Goal: Task Accomplishment & Management: Manage account settings

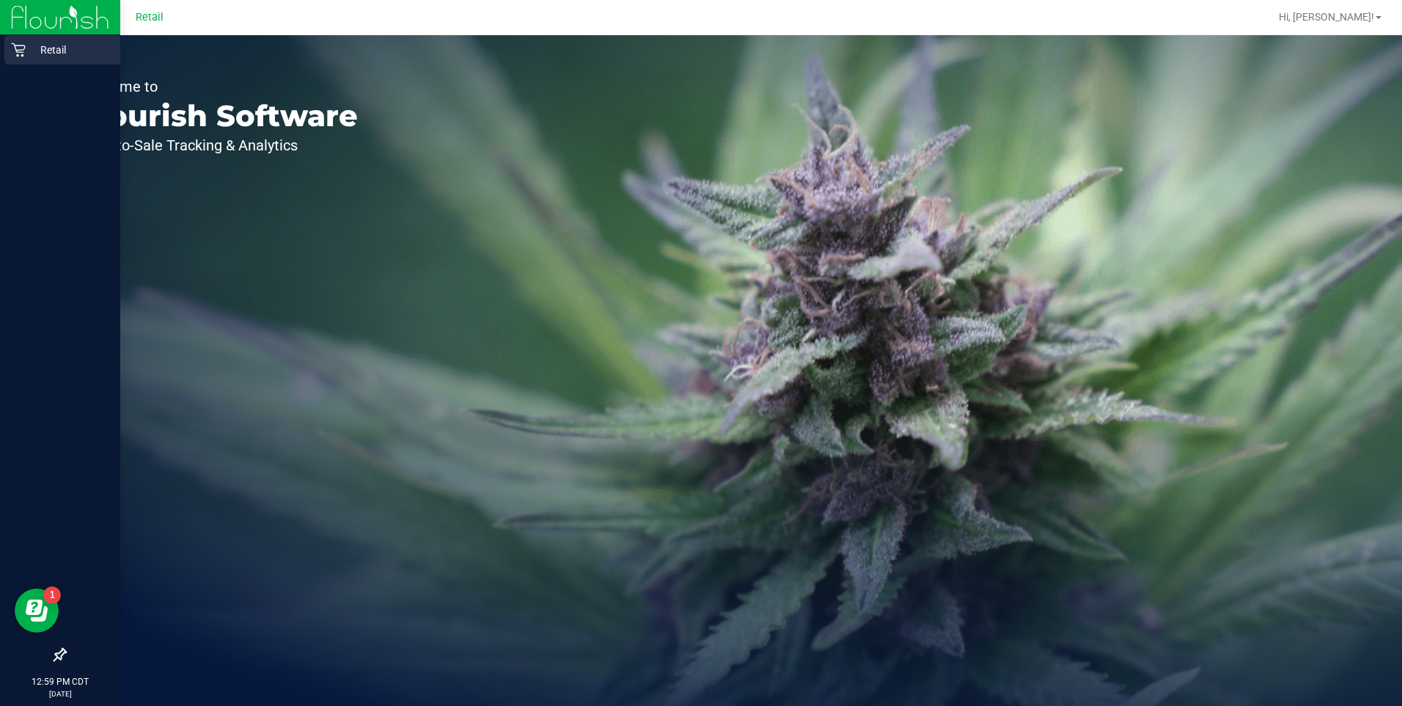
click at [53, 58] on p "Retail" at bounding box center [70, 50] width 88 height 18
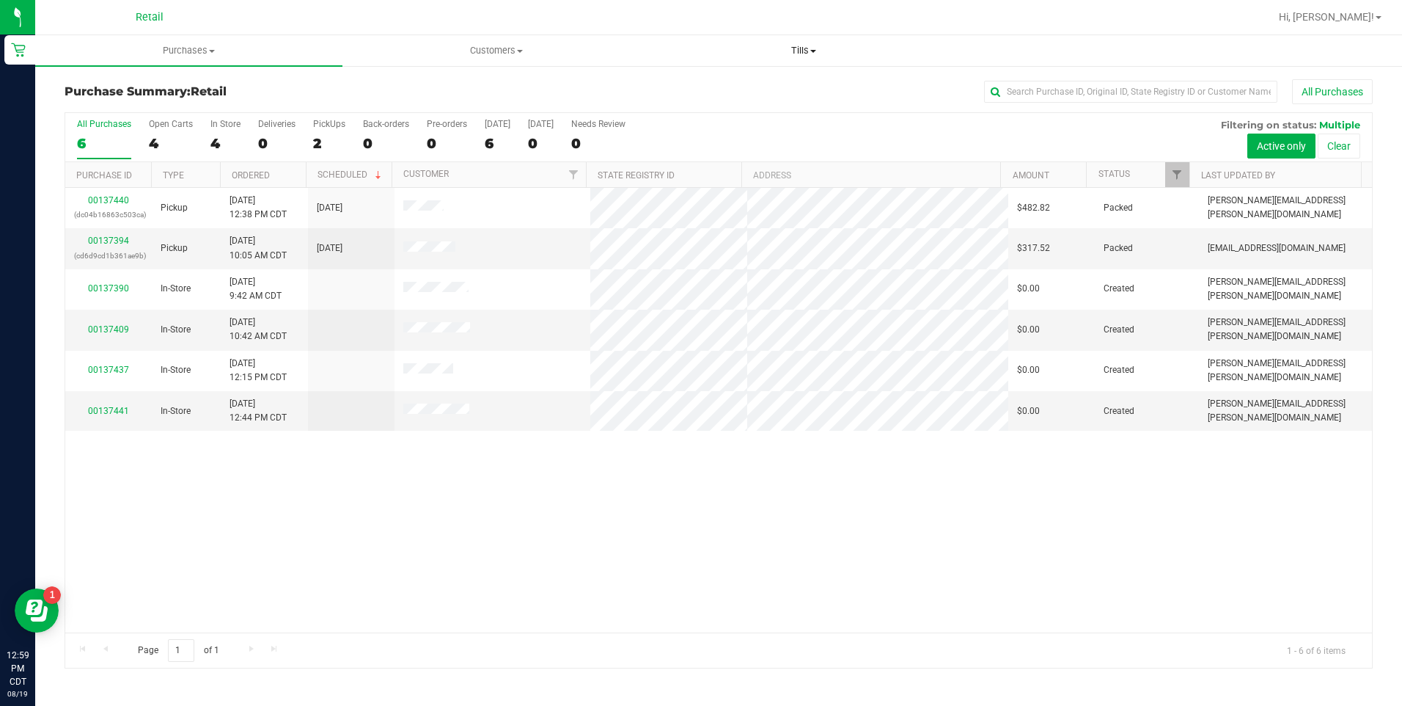
click at [806, 45] on span "Tills" at bounding box center [804, 50] width 306 height 13
click at [775, 84] on li "Manage tills" at bounding box center [804, 89] width 307 height 18
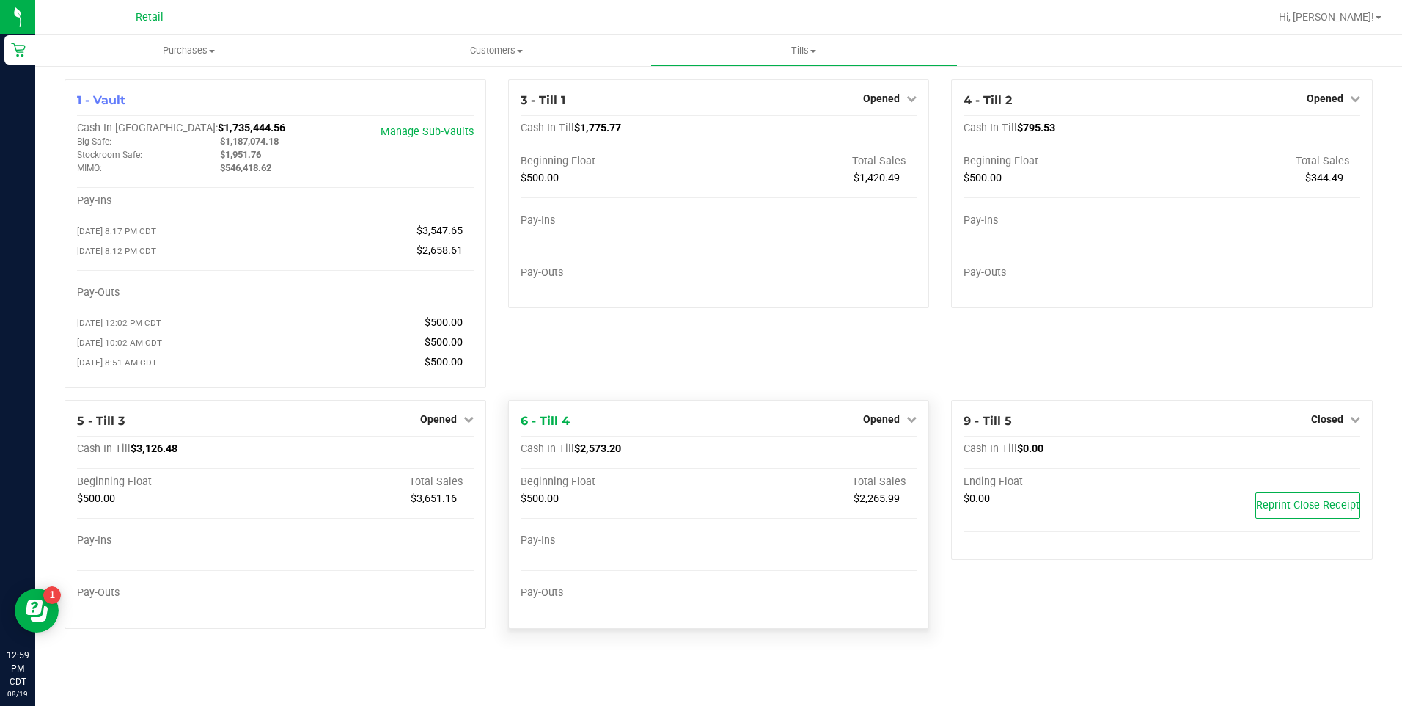
click at [900, 417] on div "Opened" at bounding box center [890, 419] width 54 height 18
click at [898, 421] on span "Opened" at bounding box center [881, 419] width 37 height 12
click at [890, 450] on link "Close Till" at bounding box center [884, 449] width 40 height 12
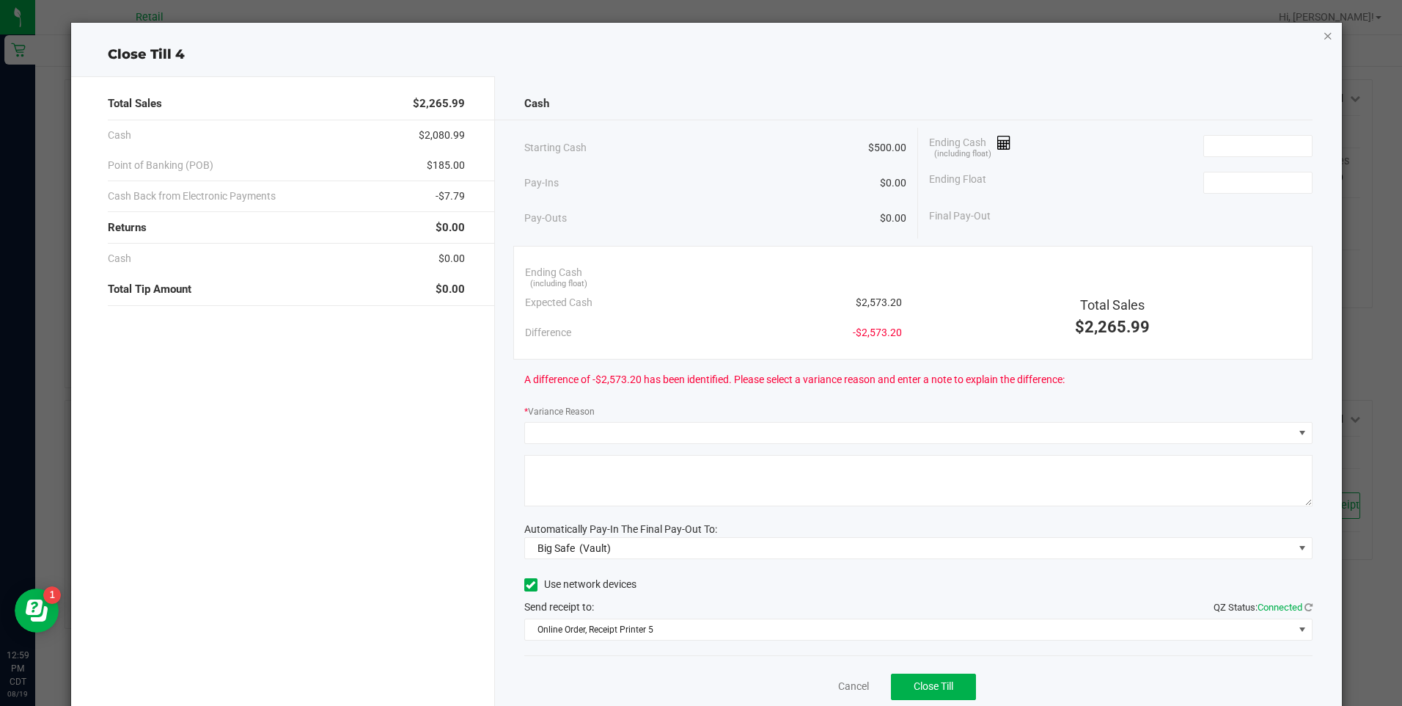
click at [1323, 36] on icon "button" at bounding box center [1328, 35] width 10 height 18
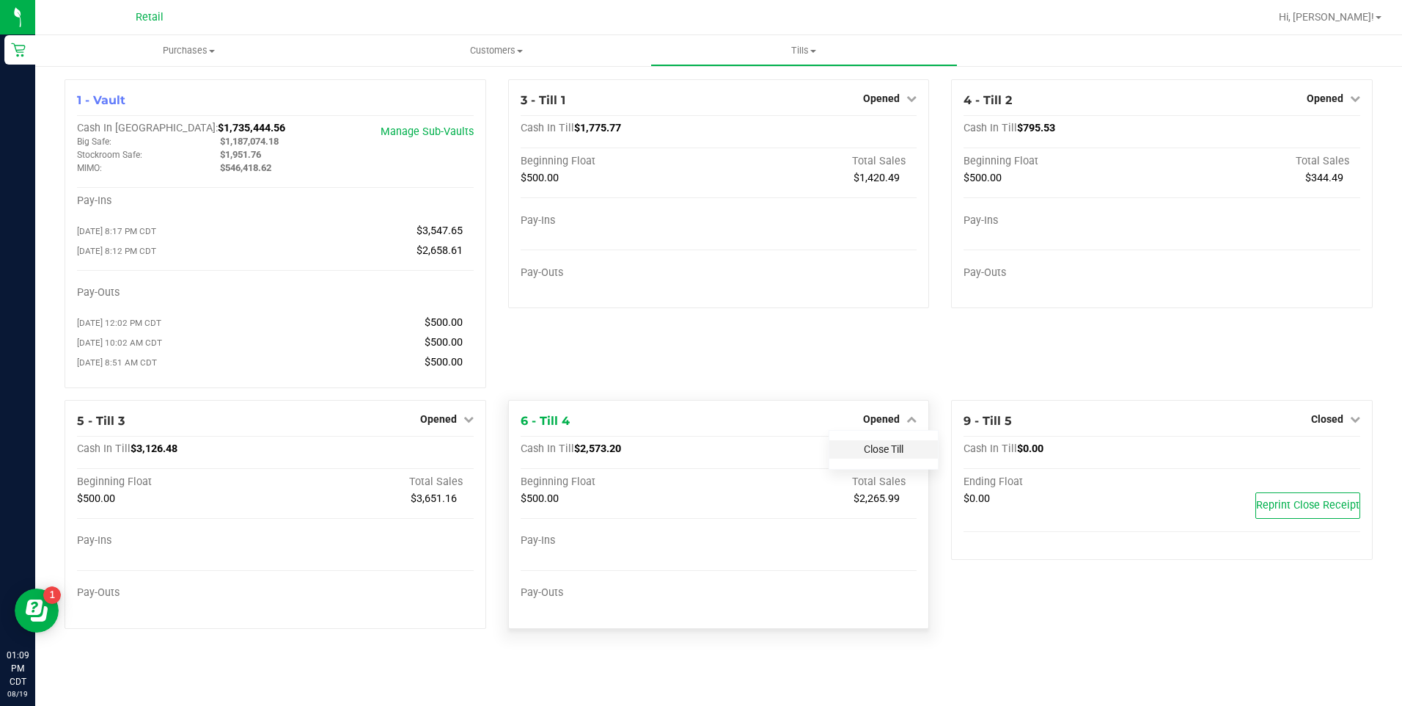
click at [899, 450] on link "Close Till" at bounding box center [884, 449] width 40 height 12
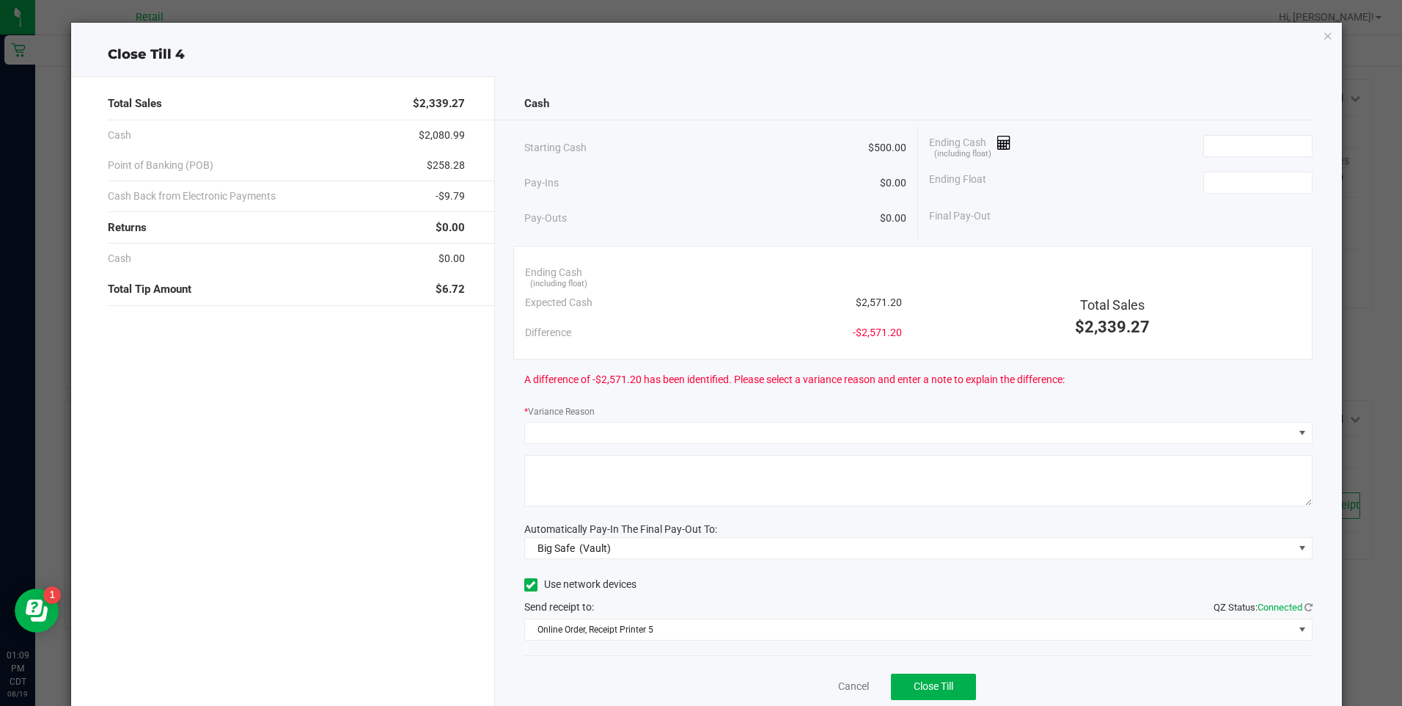
click at [757, 199] on div "Pay-Outs $0.00" at bounding box center [715, 218] width 382 height 40
click at [1323, 37] on icon "button" at bounding box center [1328, 35] width 10 height 18
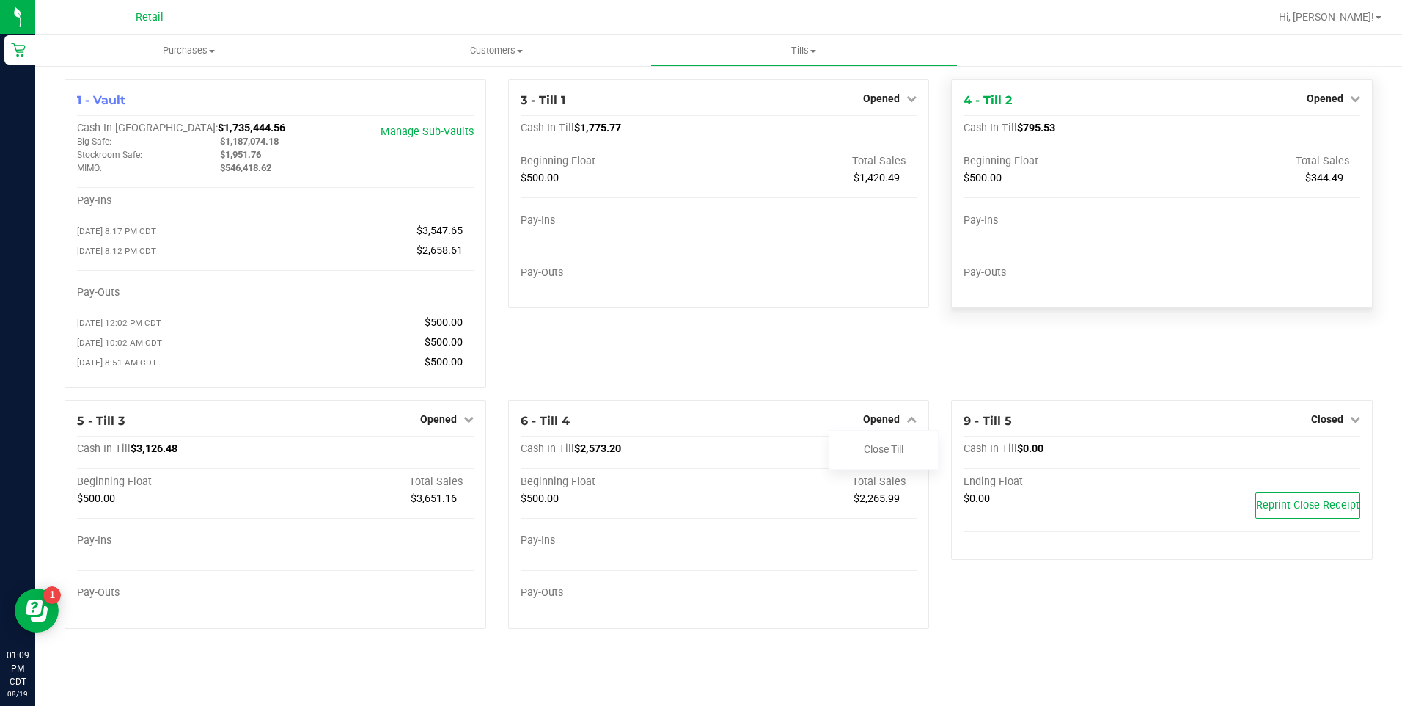
click at [1322, 105] on div "Opened" at bounding box center [1334, 98] width 54 height 18
drag, startPoint x: 1322, startPoint y: 108, endPoint x: 1321, endPoint y: 100, distance: 7.5
click at [1322, 108] on div "4 - Till 2 Opened Close Till" at bounding box center [1162, 101] width 397 height 18
click at [1321, 100] on span "Opened" at bounding box center [1325, 98] width 37 height 12
click at [1309, 130] on link "Close Till" at bounding box center [1327, 129] width 40 height 12
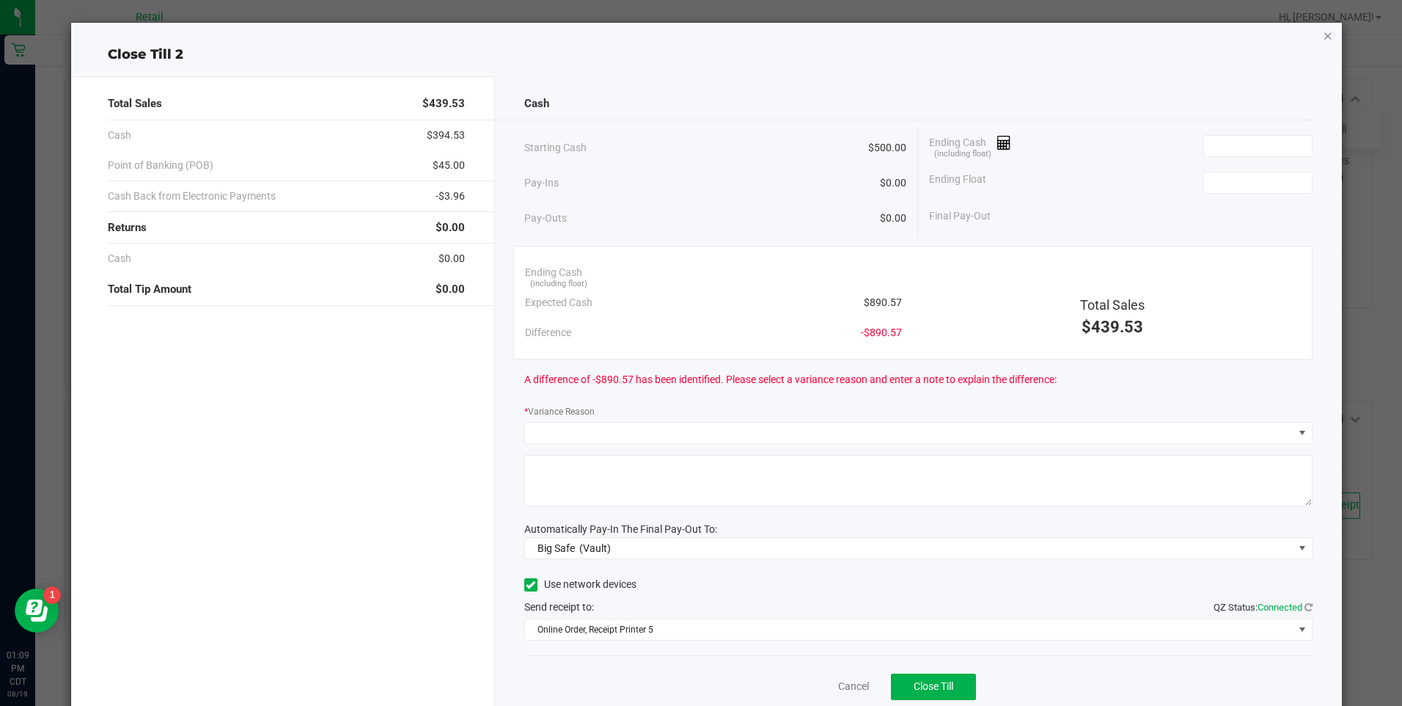
click at [1323, 37] on icon "button" at bounding box center [1328, 35] width 10 height 18
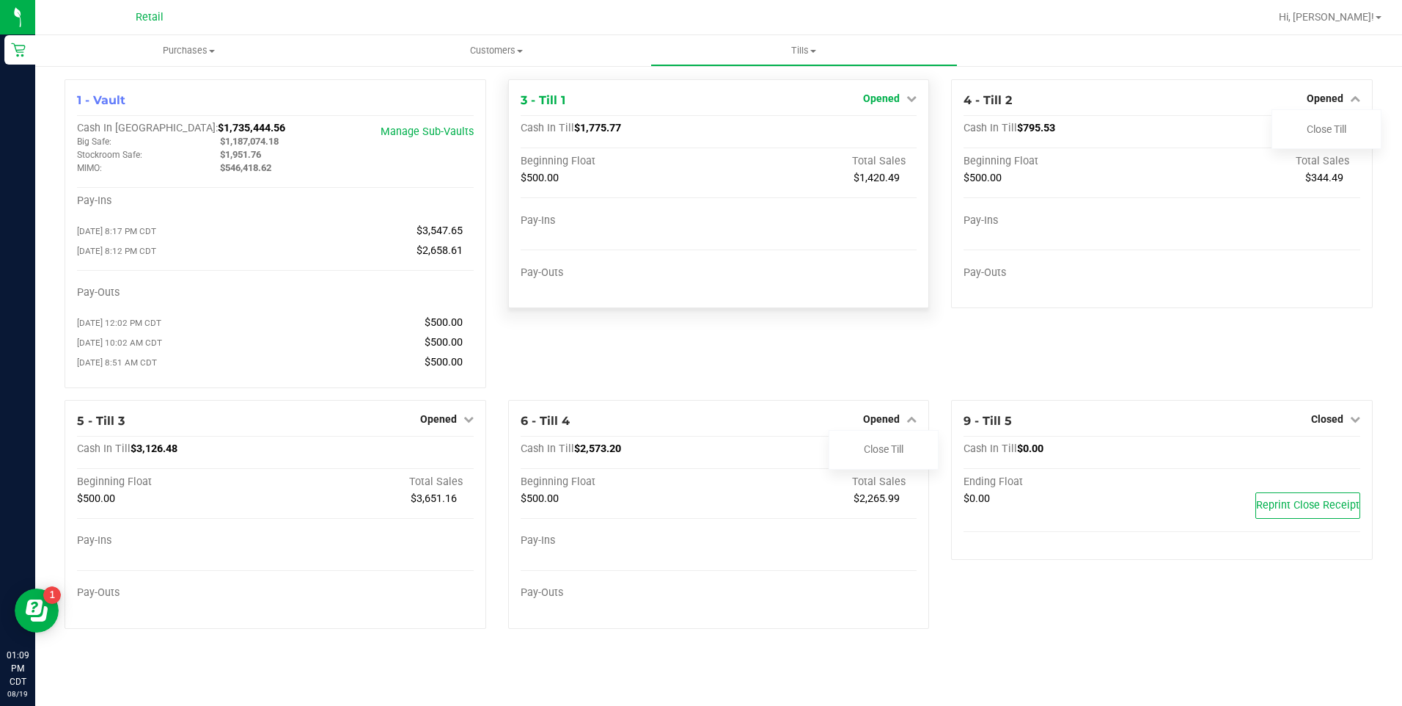
click at [893, 100] on span "Opened" at bounding box center [881, 98] width 37 height 12
click at [880, 131] on link "Close Till" at bounding box center [884, 129] width 40 height 12
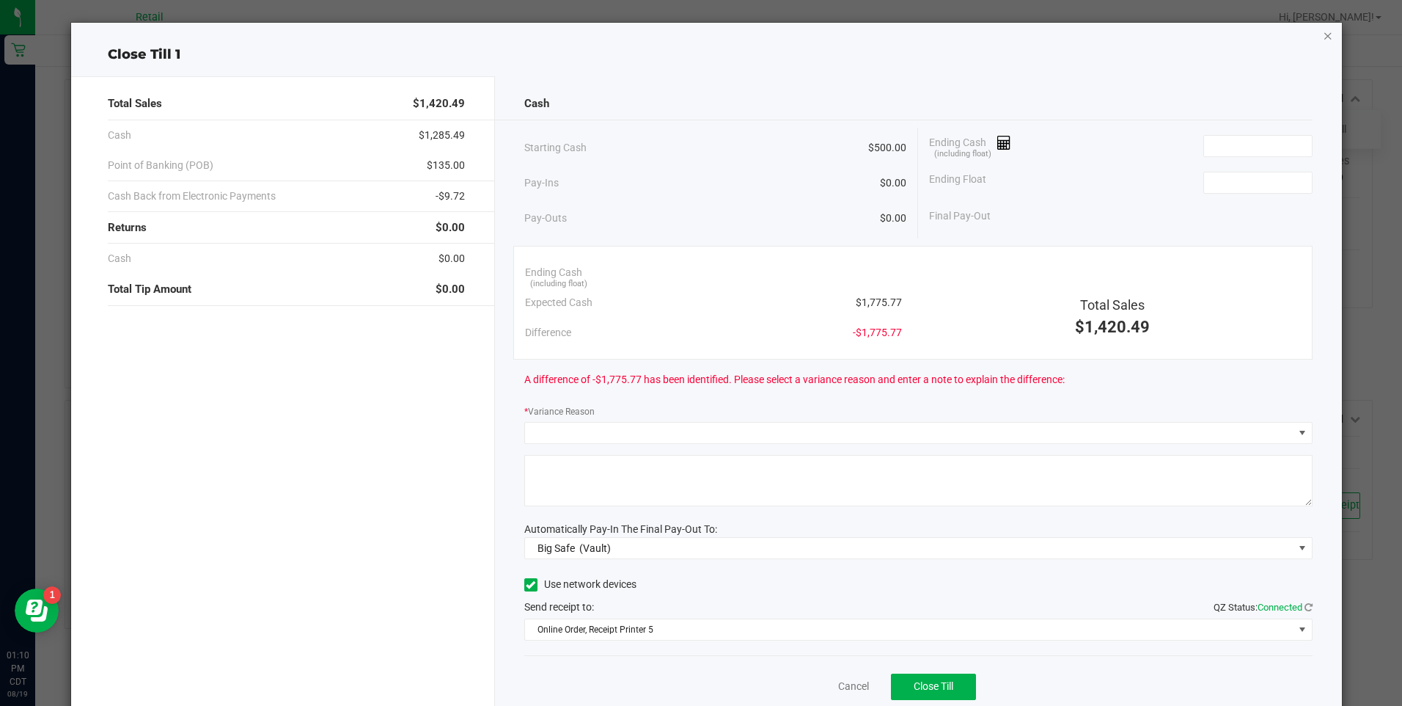
click at [1323, 41] on icon "button" at bounding box center [1328, 35] width 10 height 18
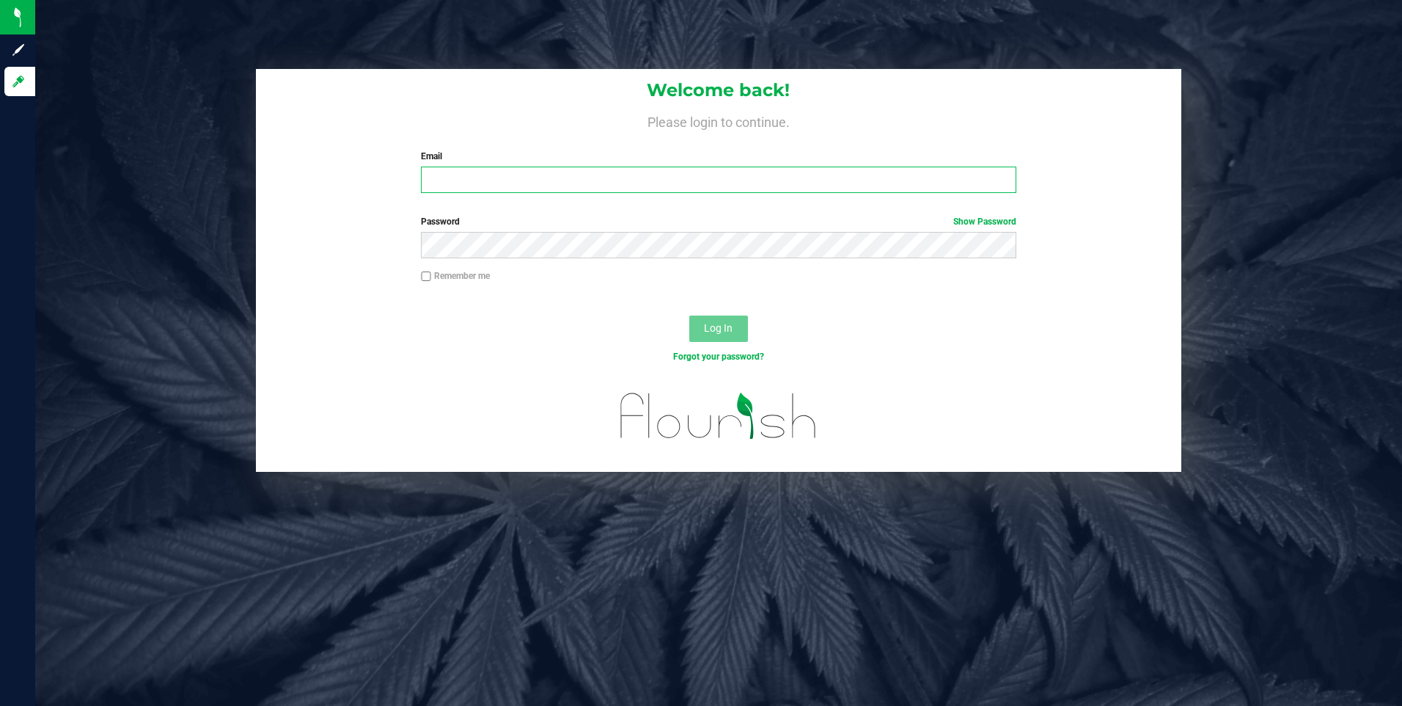
click at [436, 185] on input "Email" at bounding box center [719, 180] width 596 height 26
type input "sinona.flute@nativenationscannabis.com"
drag, startPoint x: 744, startPoint y: 326, endPoint x: 742, endPoint y: 318, distance: 8.9
click at [742, 318] on button "Log In" at bounding box center [718, 328] width 59 height 26
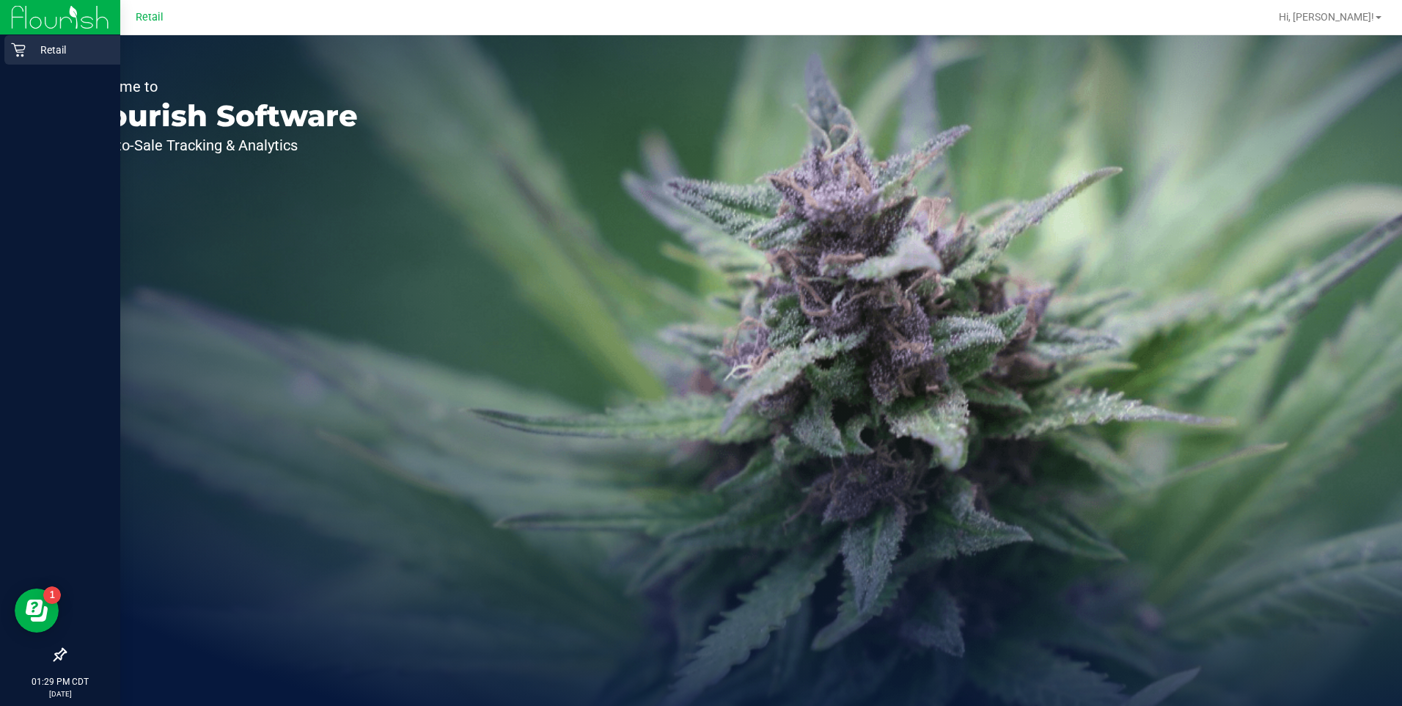
click at [56, 53] on p "Retail" at bounding box center [70, 50] width 88 height 18
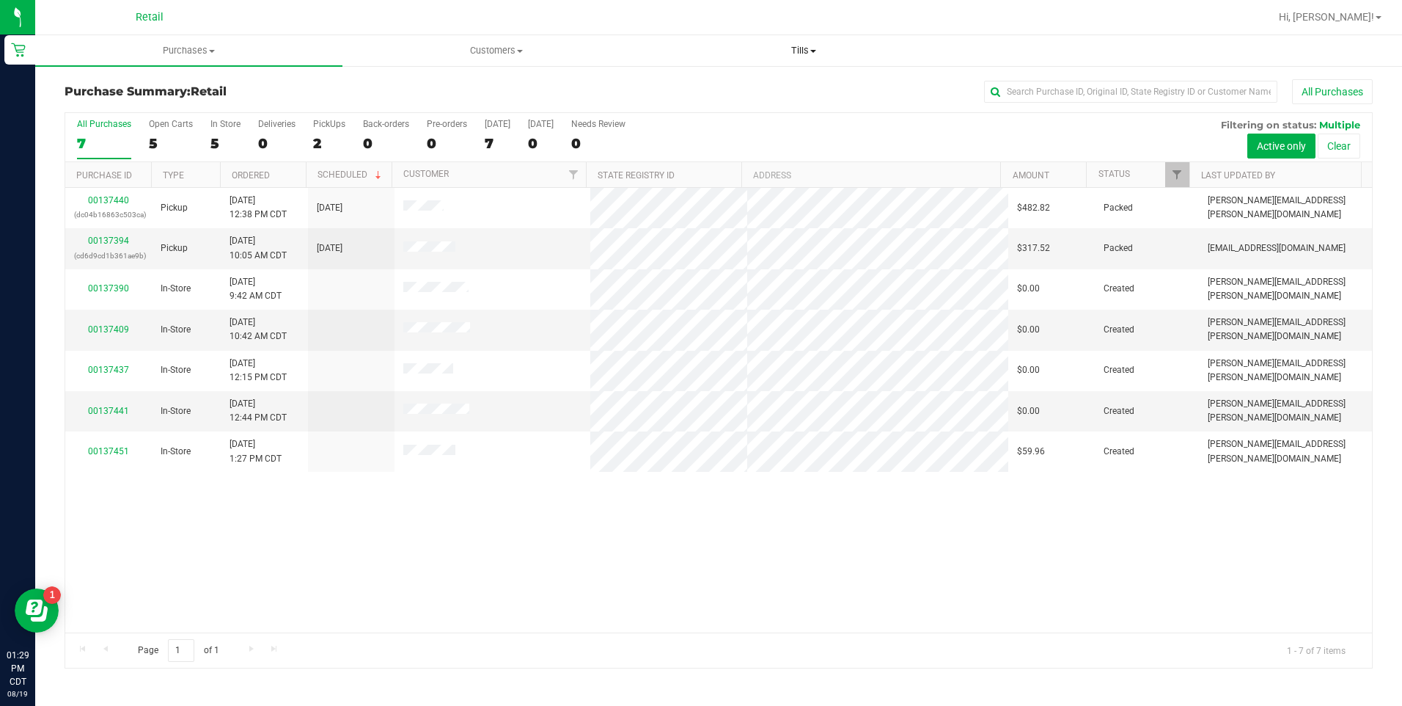
click at [795, 54] on span "Tills" at bounding box center [804, 50] width 306 height 13
click at [746, 87] on span "Manage tills" at bounding box center [700, 88] width 99 height 12
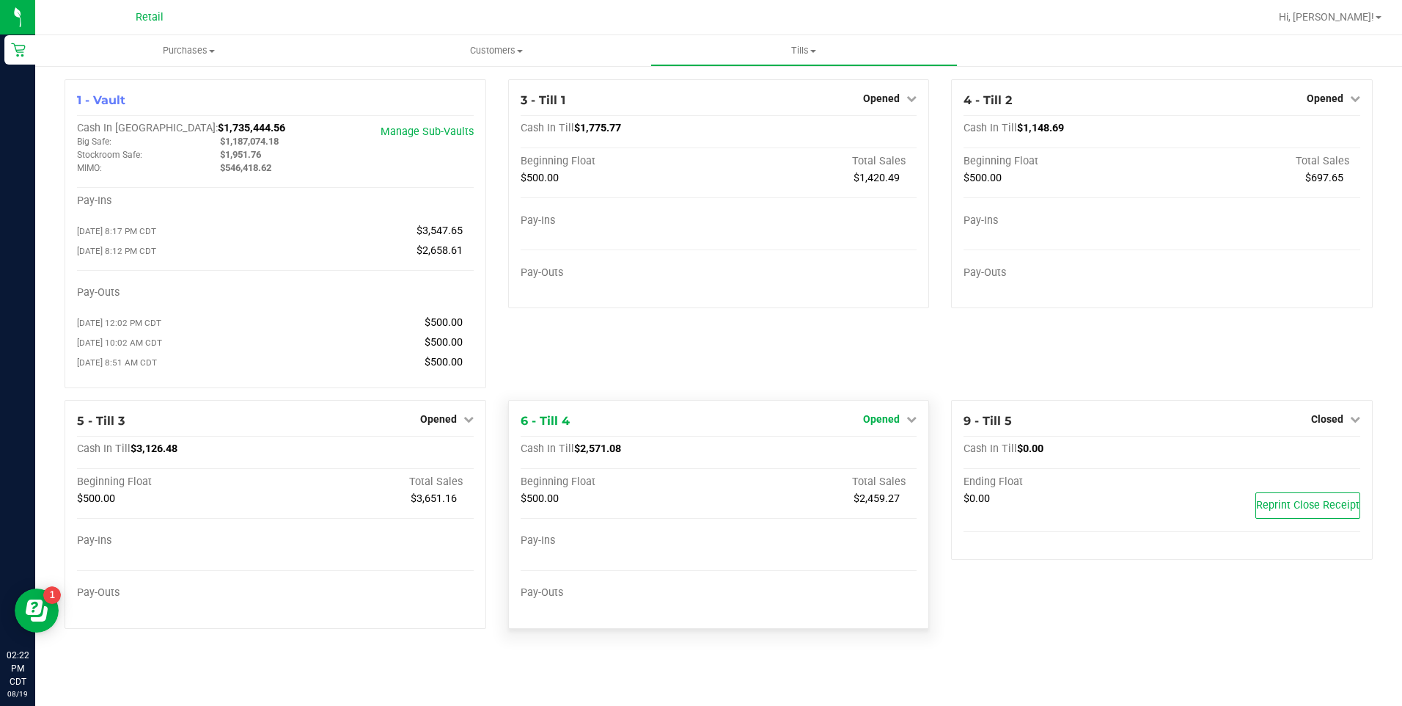
click at [886, 425] on span "Opened" at bounding box center [881, 419] width 37 height 12
